Goal: Register for event/course

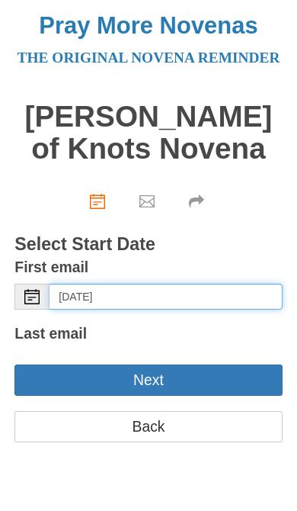
click at [224, 309] on input "[DATE]" at bounding box center [166, 297] width 232 height 26
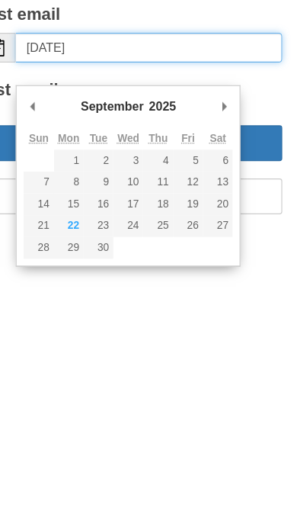
type input "[DATE]"
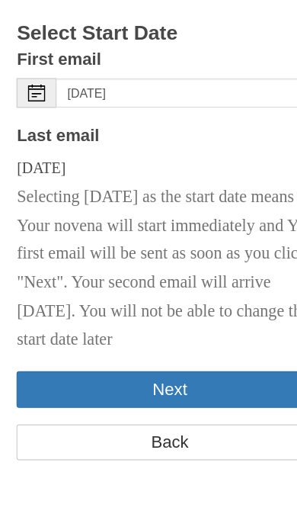
scroll to position [165, 0]
click at [208, 389] on button "Next" at bounding box center [148, 404] width 268 height 31
click at [206, 389] on button "Next" at bounding box center [148, 404] width 268 height 31
click at [188, 389] on button "Next" at bounding box center [148, 404] width 268 height 31
click at [172, 389] on button "Next" at bounding box center [148, 404] width 268 height 31
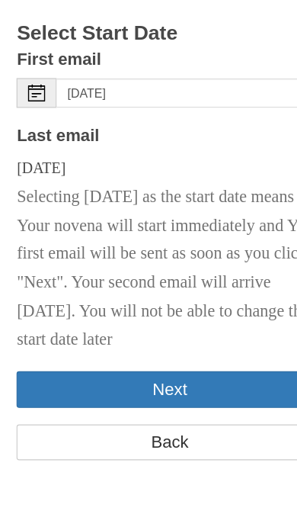
click at [154, 389] on button "Next" at bounding box center [148, 404] width 268 height 31
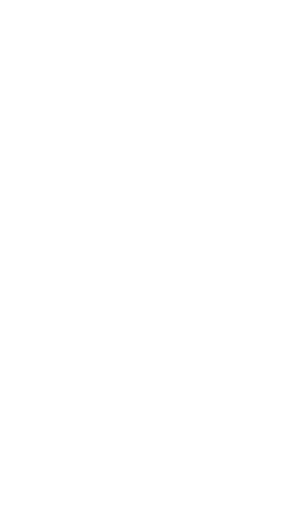
scroll to position [159, 0]
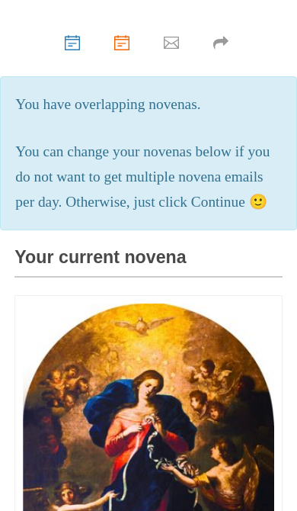
click at [69, 215] on p "You can change your novenas below if you do not want to get multiple novena ema…" at bounding box center [148, 176] width 266 height 75
click at [54, 215] on p "You can change your novenas below if you do not want to get multiple novena ema…" at bounding box center [148, 176] width 266 height 75
click at [242, 215] on p "You can change your novenas below if you do not want to get multiple novena ema…" at bounding box center [148, 176] width 266 height 75
click at [59, 215] on p "You can change your novenas below if you do not want to get multiple novena ema…" at bounding box center [148, 176] width 266 height 75
click at [50, 215] on p "You can change your novenas below if you do not want to get multiple novena ema…" at bounding box center [148, 176] width 266 height 75
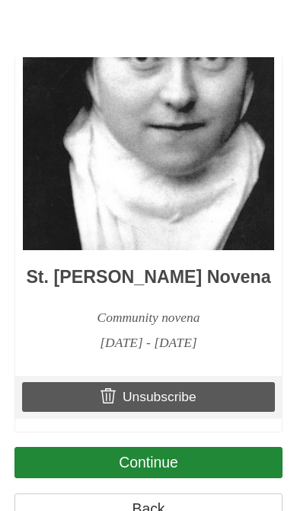
scroll to position [4477, 0]
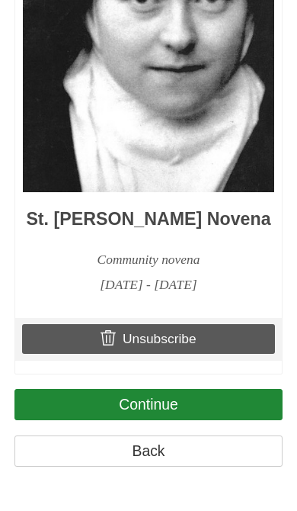
click at [189, 420] on link "Continue" at bounding box center [148, 404] width 268 height 31
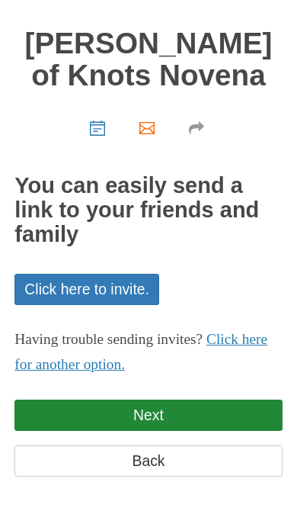
scroll to position [101, 0]
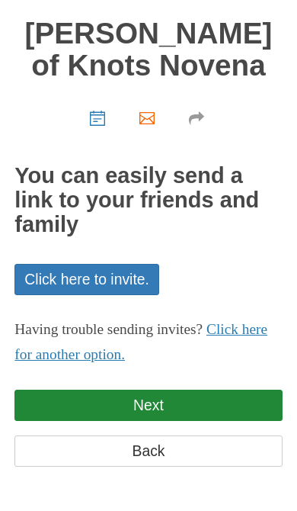
click at [207, 407] on link "Next" at bounding box center [148, 405] width 268 height 31
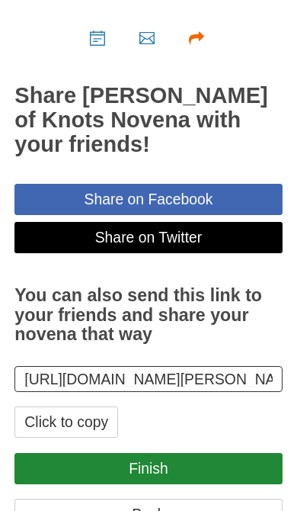
scroll to position [207, 0]
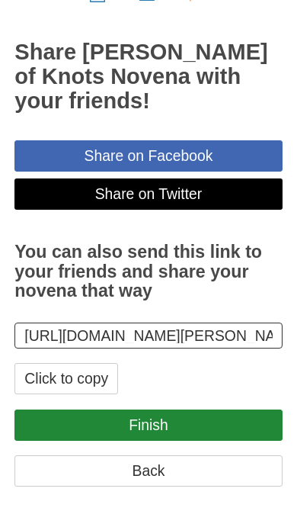
click at [207, 441] on link "Finish" at bounding box center [148, 424] width 268 height 31
